Goal: Navigation & Orientation: Go to known website

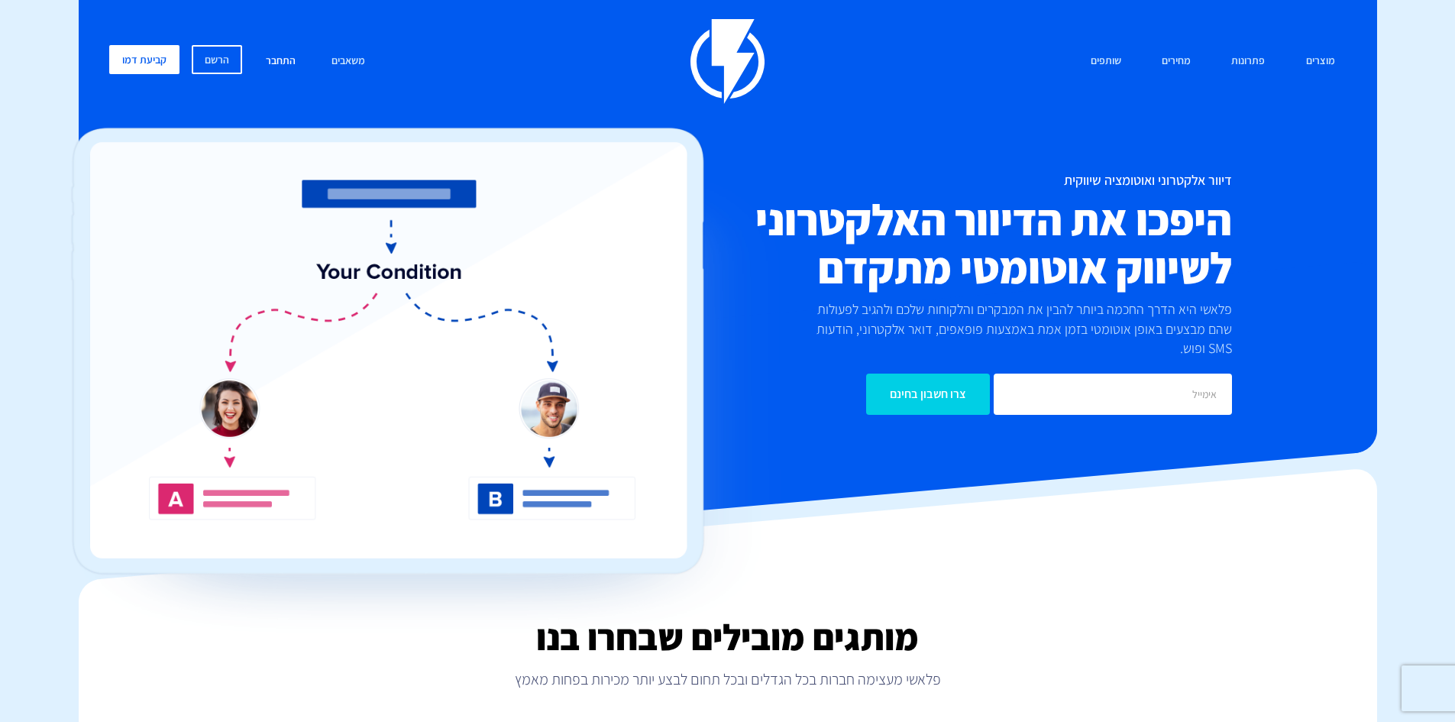
click at [279, 62] on link "התחבר" at bounding box center [280, 61] width 53 height 33
click at [277, 63] on link "התחבר" at bounding box center [280, 61] width 53 height 33
click at [283, 57] on link "התחבר" at bounding box center [280, 61] width 53 height 33
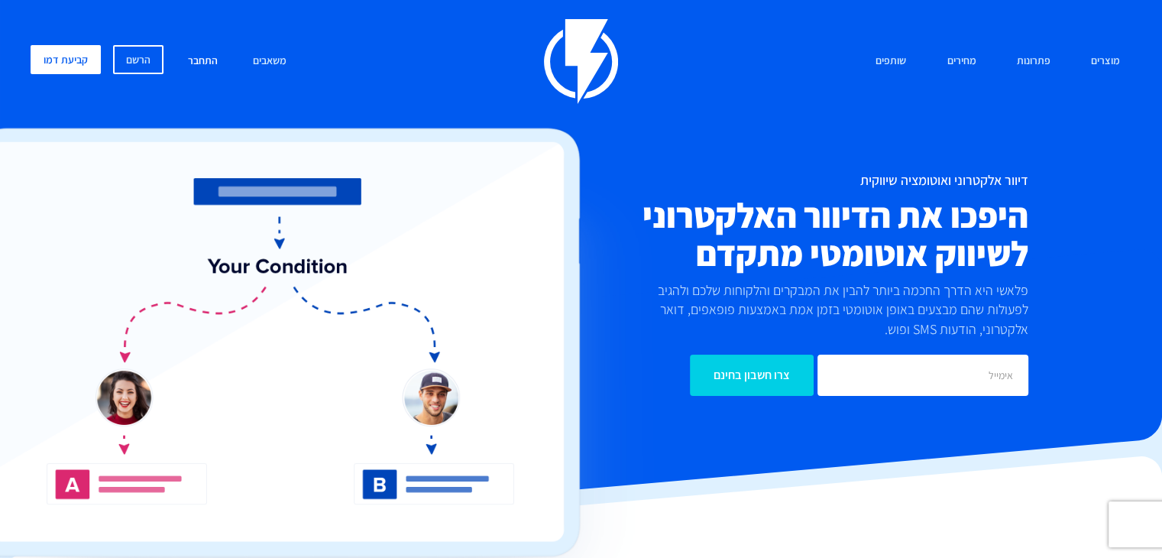
click at [210, 57] on link "התחבר" at bounding box center [202, 61] width 53 height 33
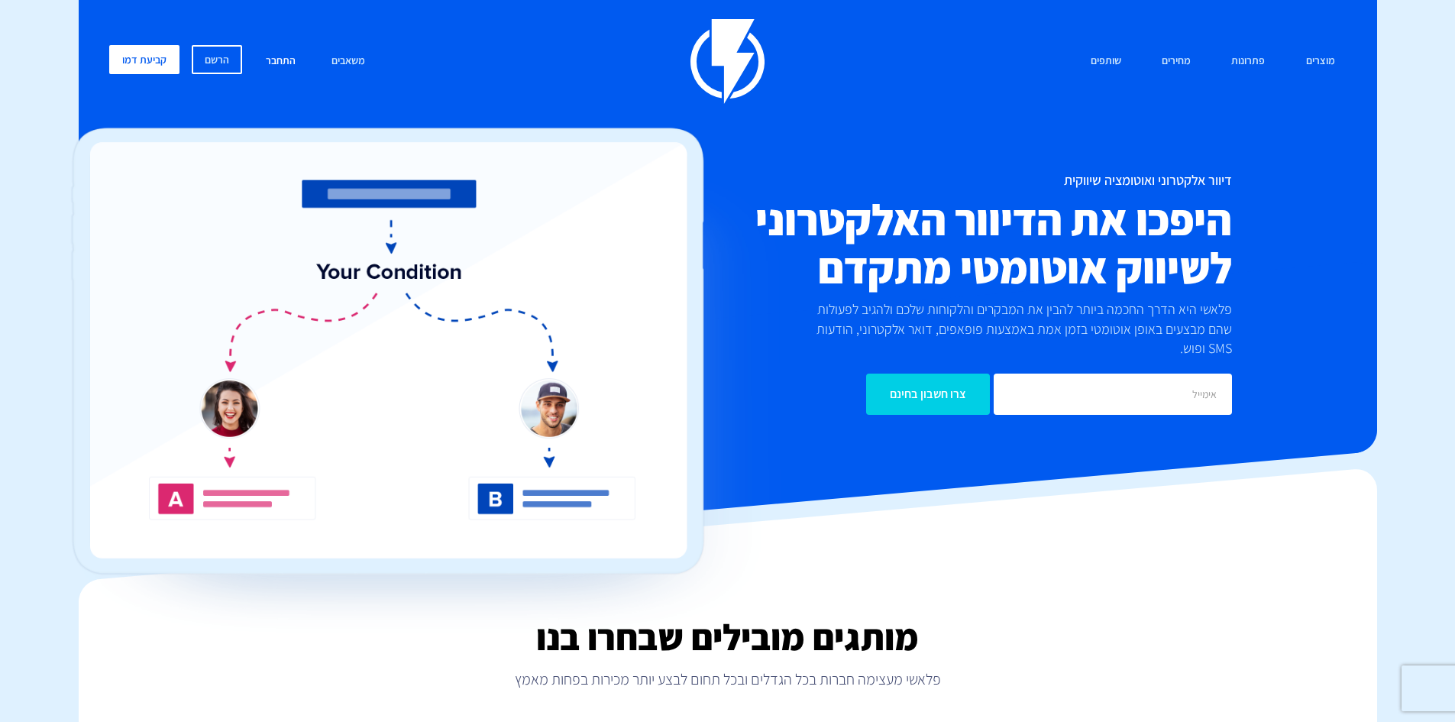
click at [290, 57] on link "התחבר" at bounding box center [280, 61] width 53 height 33
